Goal: Task Accomplishment & Management: Complete application form

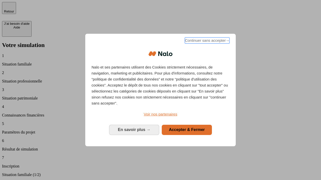
click at [206, 41] on span "Continuer sans accepter →" at bounding box center [207, 41] width 45 height 6
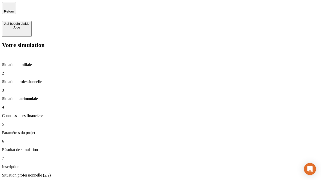
type input "30 000"
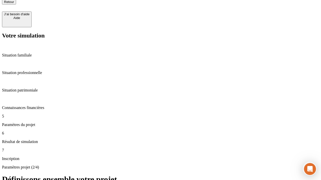
type input "25"
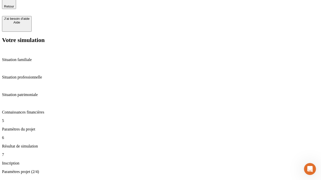
type input "64"
type input "1 000"
type input "640"
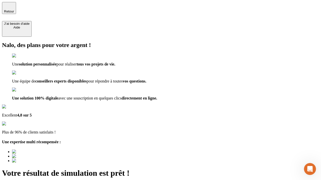
type input "[EMAIL_ADDRESS][PERSON_NAME][DOMAIN_NAME]"
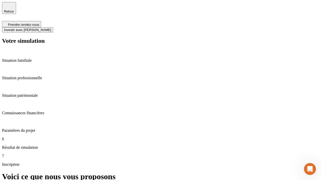
click at [51, 28] on span "Investir avec [PERSON_NAME]" at bounding box center [27, 30] width 47 height 4
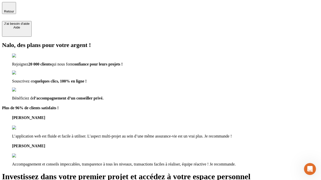
type input "abc"
